Goal: Find specific page/section: Find specific page/section

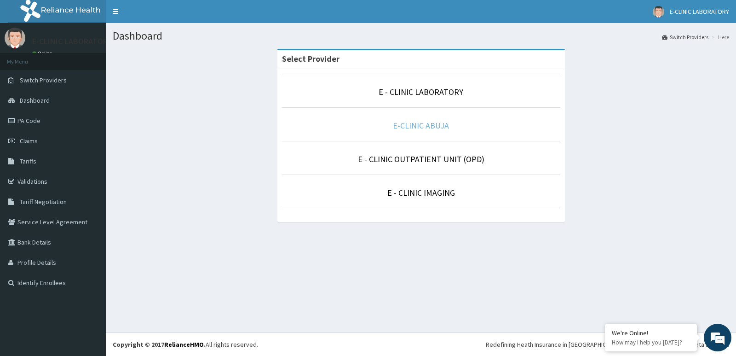
click at [423, 126] on link "E-CLINIC ABUJA" at bounding box center [421, 125] width 56 height 11
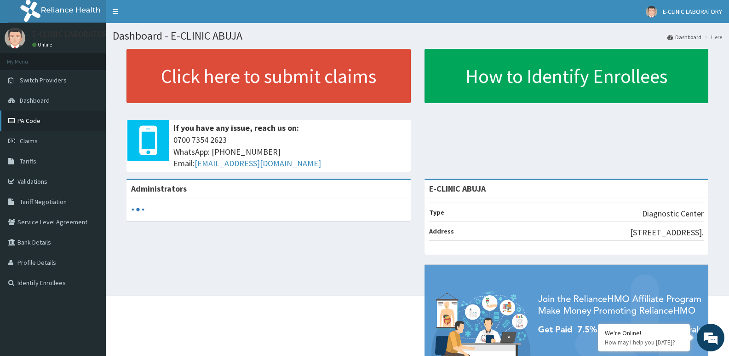
click at [24, 120] on link "PA Code" at bounding box center [53, 120] width 106 height 20
